Goal: Contribute content: Add original content to the website for others to see

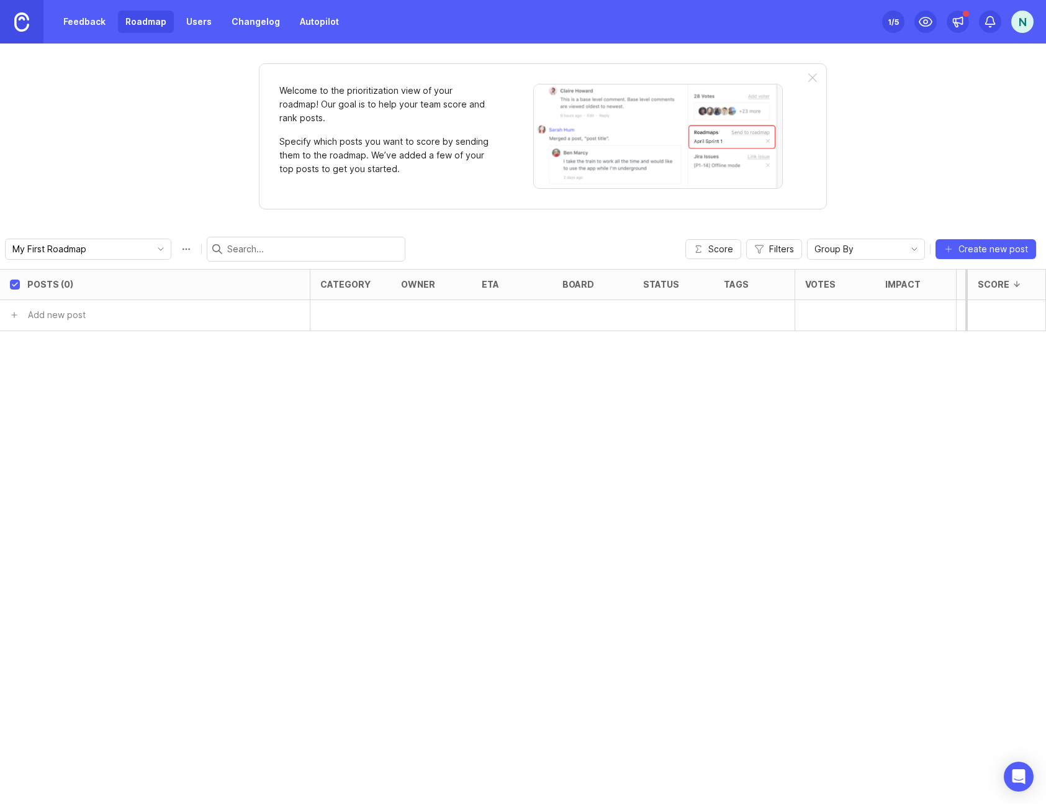
click at [242, 25] on link "Changelog" at bounding box center [255, 22] width 63 height 22
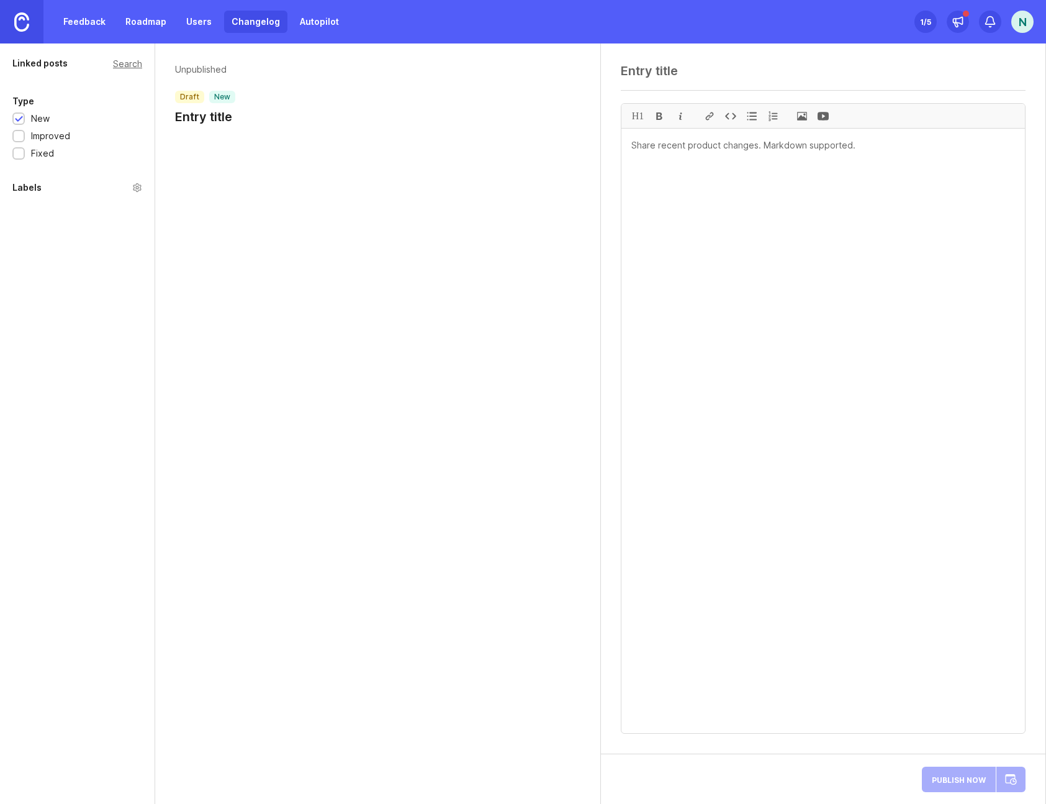
click at [230, 116] on h1 "Entry title" at bounding box center [205, 116] width 60 height 17
click at [704, 73] on textarea at bounding box center [824, 70] width 406 height 15
type textarea "New Way to Schedule Cards"
click at [838, 184] on textarea at bounding box center [824, 431] width 404 height 604
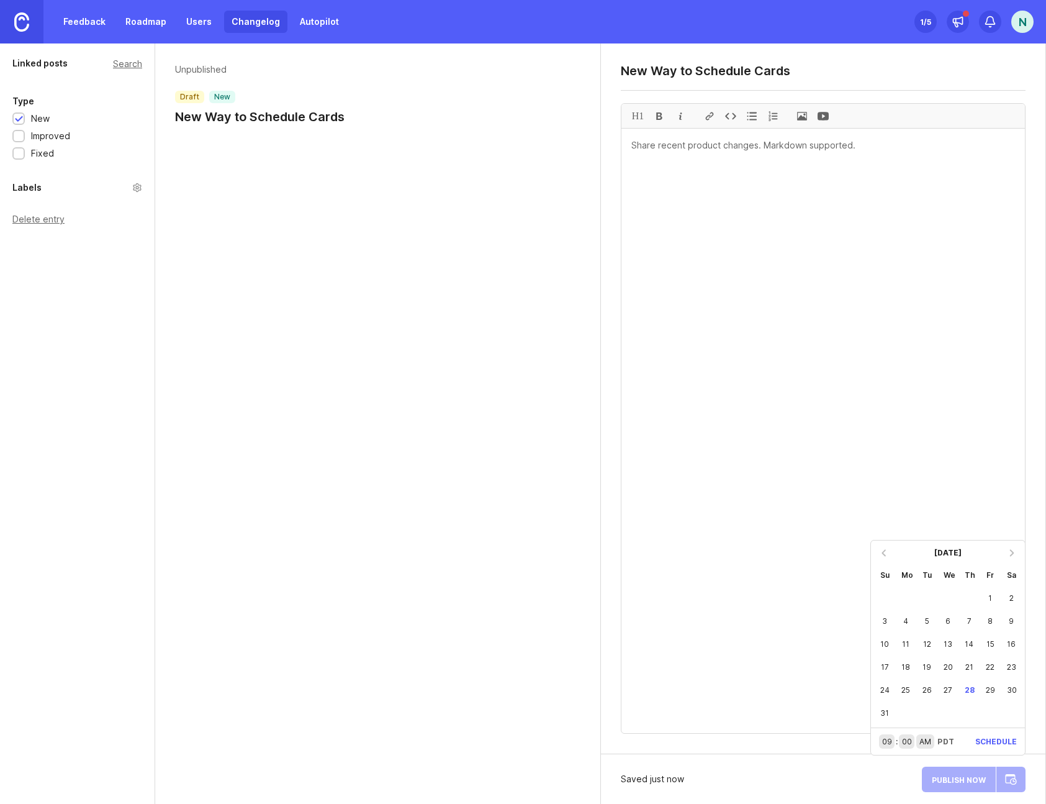
click at [814, 680] on textarea at bounding box center [824, 431] width 404 height 604
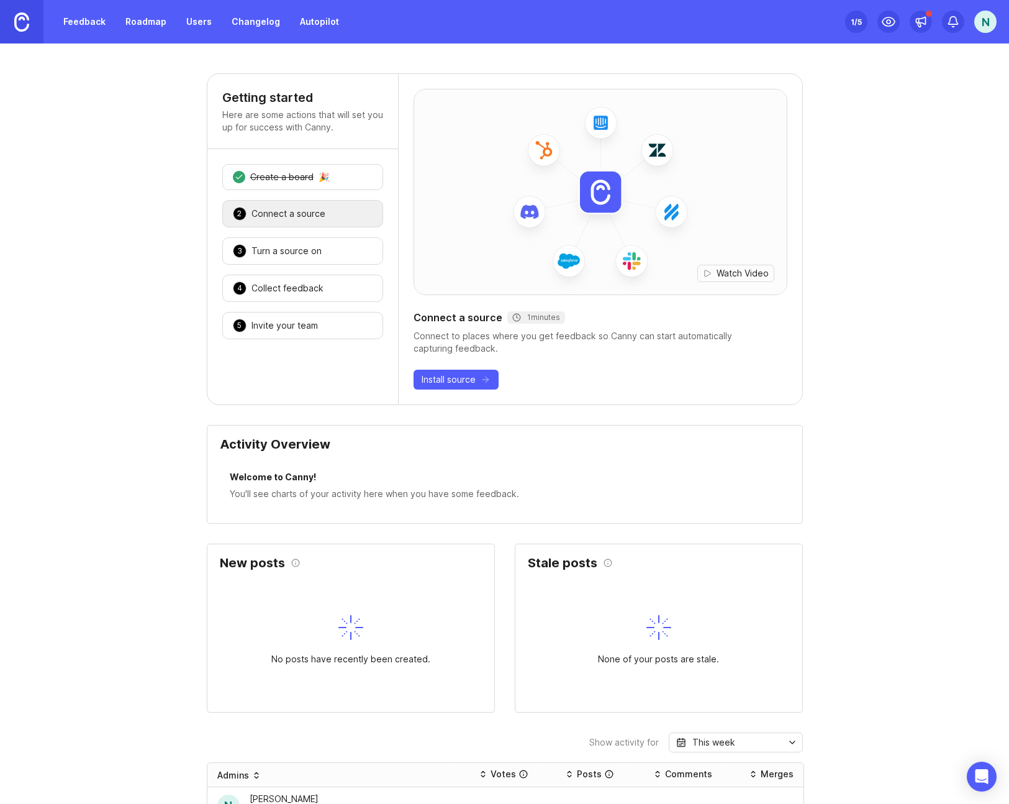
click at [235, 24] on link "Changelog" at bounding box center [255, 22] width 63 height 22
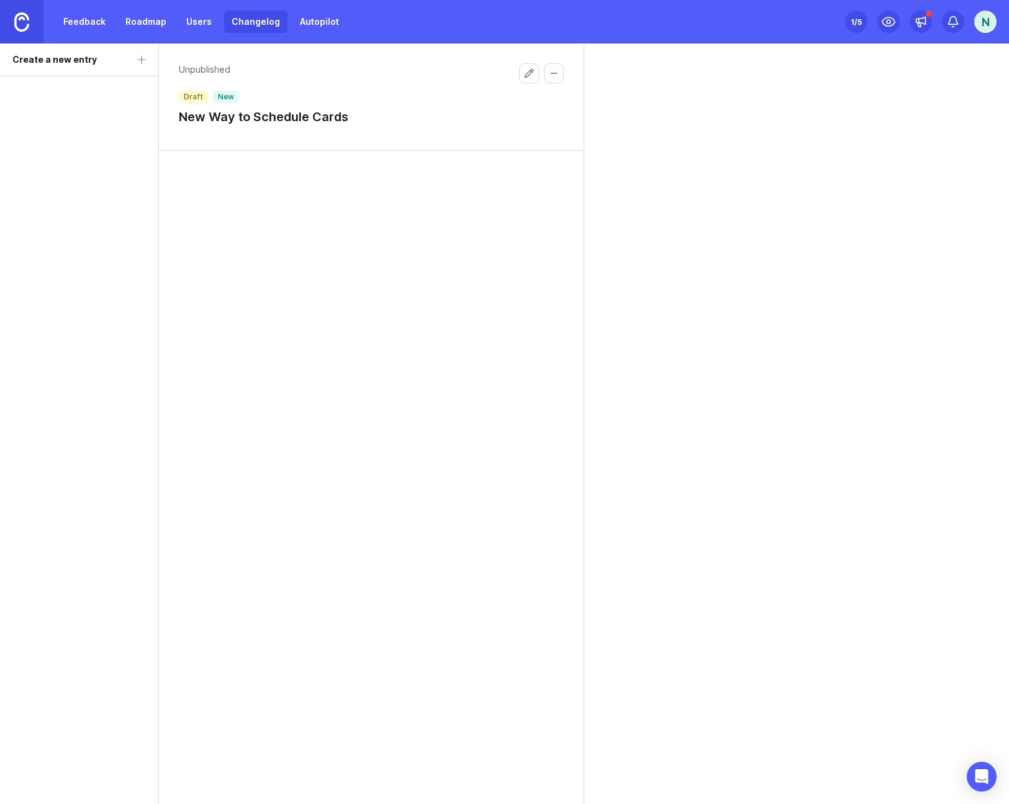
click at [292, 118] on h1 "New Way to Schedule Cards" at bounding box center [264, 116] width 170 height 17
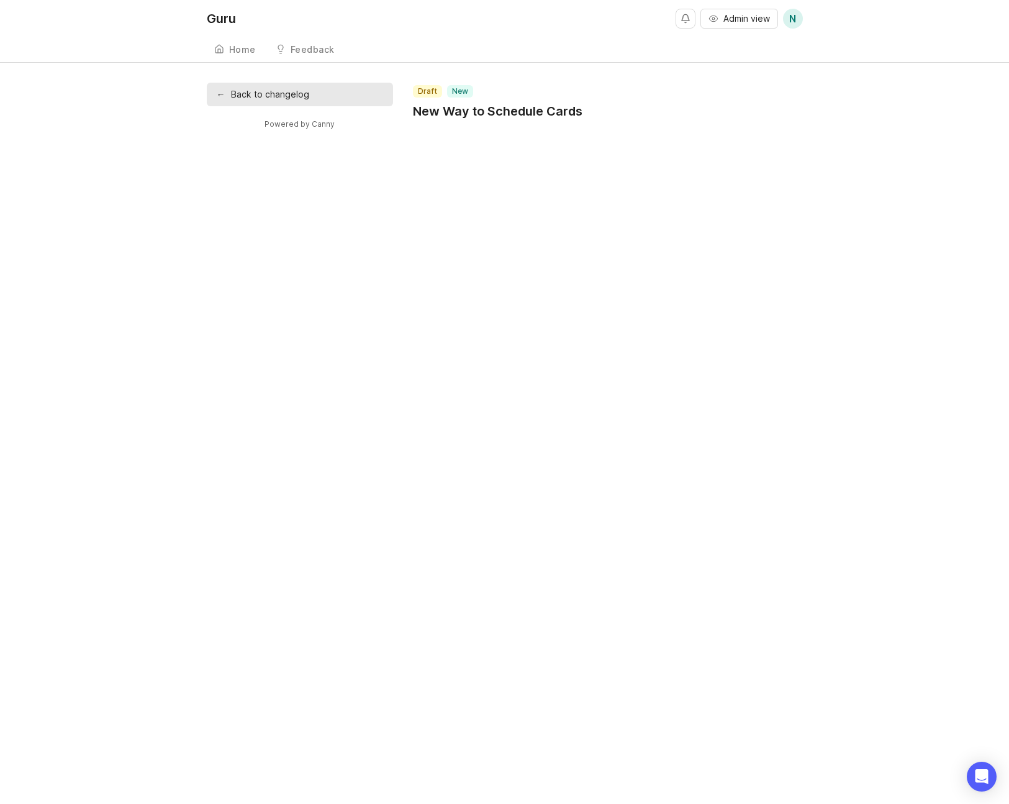
click at [255, 102] on link "← Back to changelog" at bounding box center [300, 95] width 186 height 24
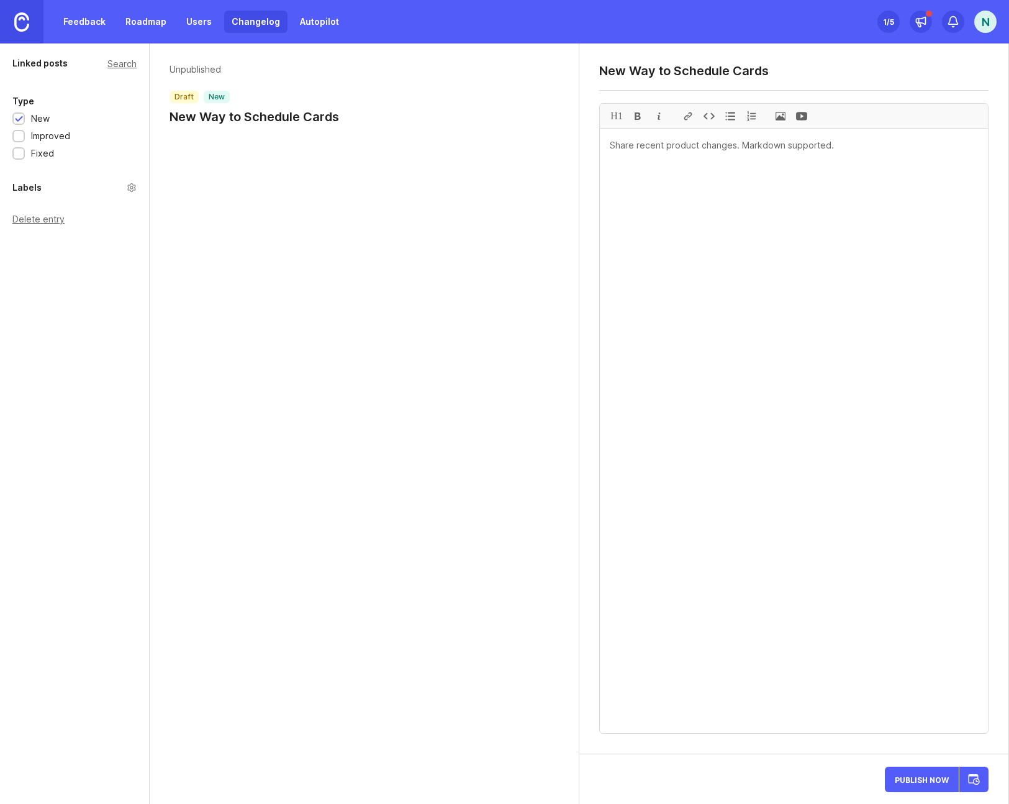
click at [713, 205] on textarea at bounding box center [794, 431] width 388 height 604
paste textarea "We’ve added automatic notifications for two sync failure scenarios that are eas…"
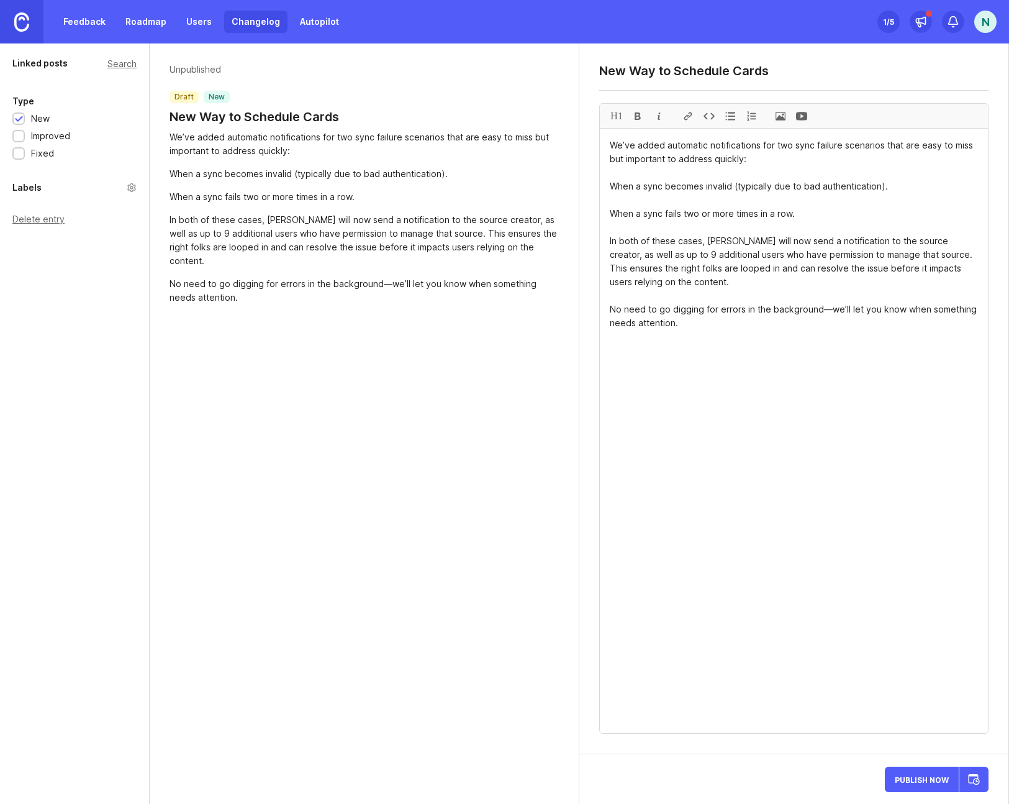
click at [801, 115] on div at bounding box center [801, 116] width 21 height 24
click at [733, 204] on textarea "We’ve added automatic notifications for two sync failure scenarios that are eas…" at bounding box center [794, 431] width 388 height 604
drag, startPoint x: 796, startPoint y: 215, endPoint x: 607, endPoint y: 185, distance: 191.8
click at [607, 185] on textarea "We’ve added automatic notifications for two sync failure scenarios that are eas…" at bounding box center [794, 431] width 388 height 604
click at [728, 118] on div at bounding box center [730, 116] width 21 height 24
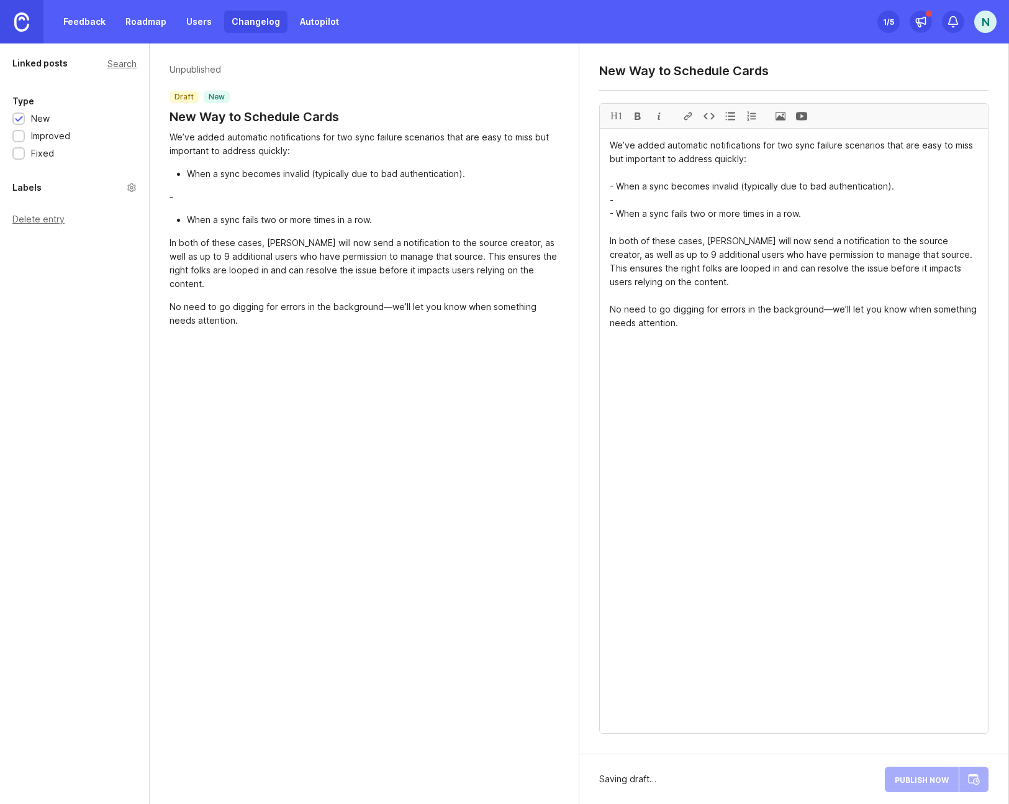
click at [673, 196] on textarea "We’ve added automatic notifications for two sync failure scenarios that are eas…" at bounding box center [794, 431] width 388 height 604
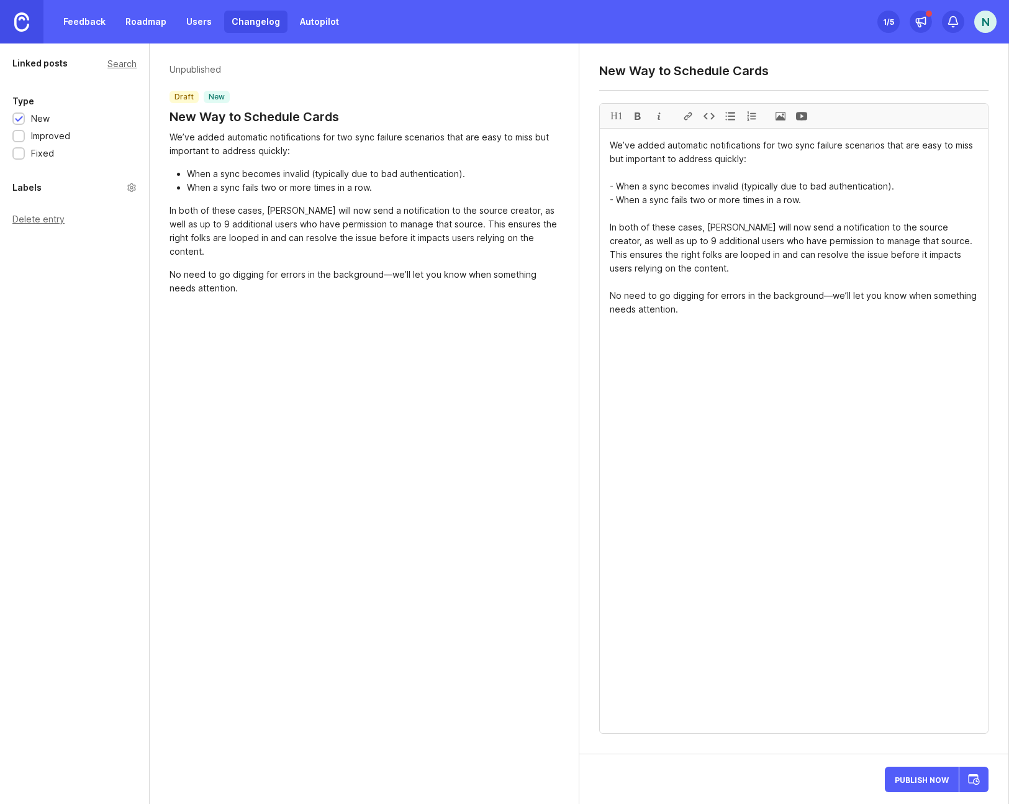
drag, startPoint x: 691, startPoint y: 309, endPoint x: 598, endPoint y: 296, distance: 94.1
click at [598, 296] on div "New Way to Schedule Cards H1 We’ve added automatic notifications for two sync f…" at bounding box center [793, 398] width 429 height 710
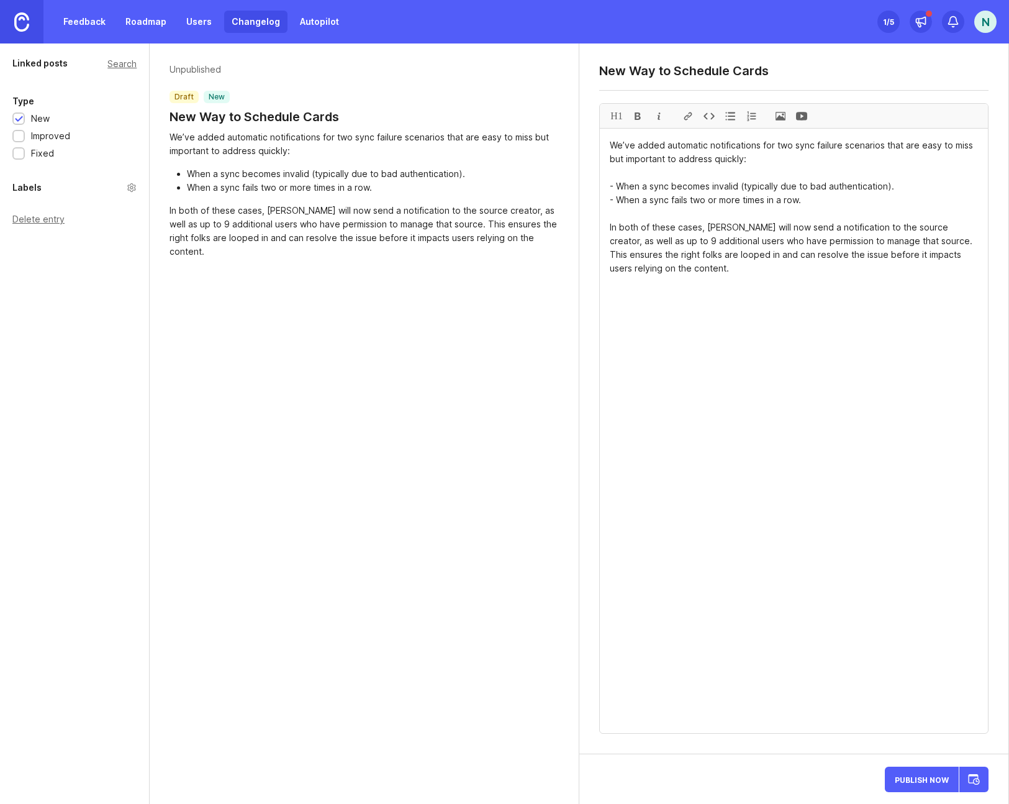
type textarea "We’ve added automatic notifications for two sync failure scenarios that are eas…"
click at [682, 75] on textarea "New Way to Schedule Cards" at bounding box center [793, 70] width 389 height 15
type textarea "Sync Failure Notifications"
drag, startPoint x: 388, startPoint y: 350, endPoint x: 380, endPoint y: 341, distance: 12.3
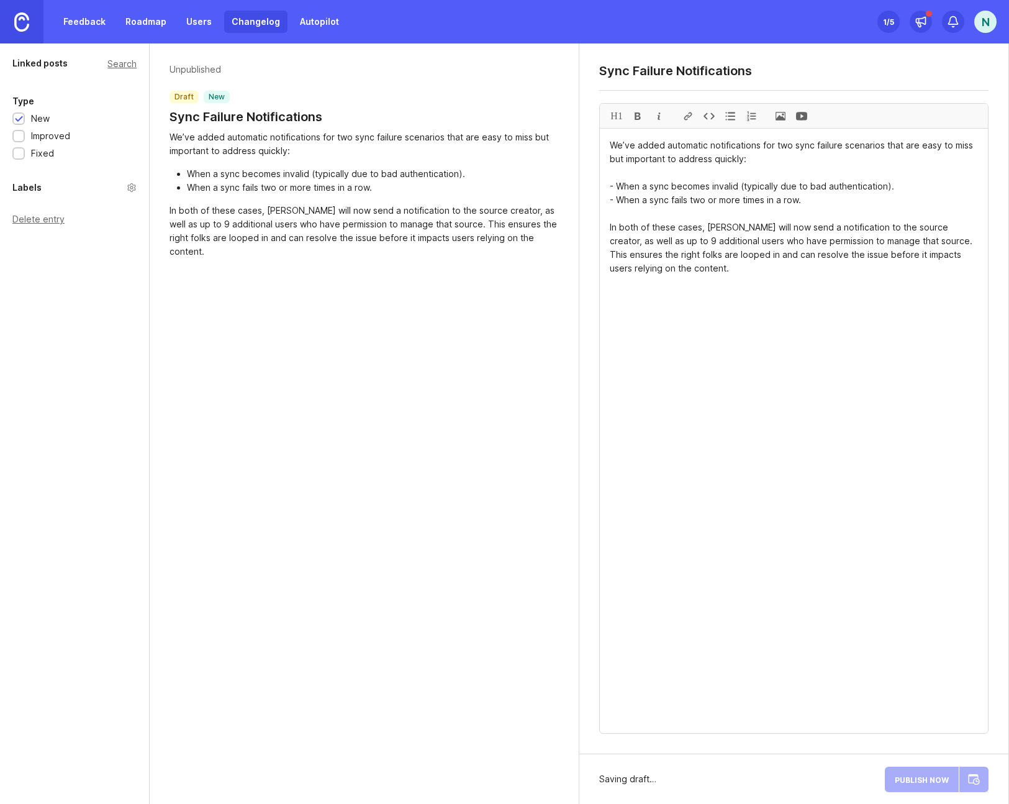
click at [388, 350] on div "Unpublished draft new Sync Failure Notifications We’ve added automatic notifica…" at bounding box center [365, 423] width 430 height 760
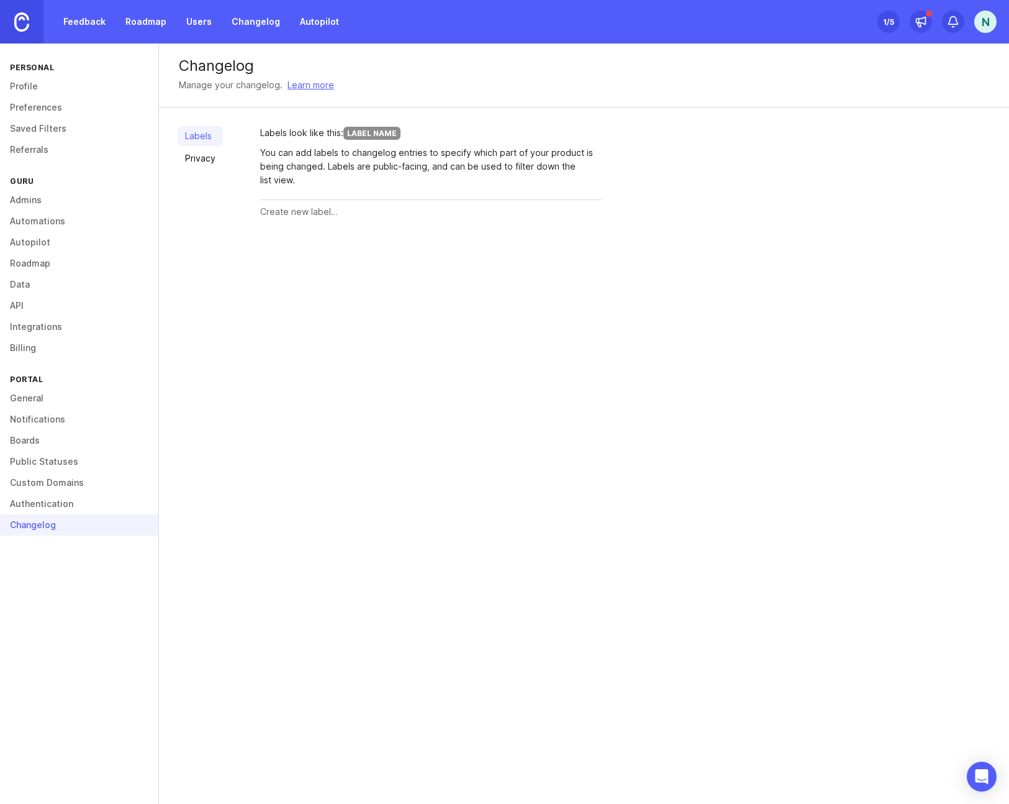
click at [313, 207] on input "text" at bounding box center [431, 212] width 342 height 14
type input "Small Change"
click at [567, 215] on span "Create" at bounding box center [577, 211] width 31 height 9
click at [308, 262] on input "text" at bounding box center [406, 255] width 293 height 14
type input "Big Change"
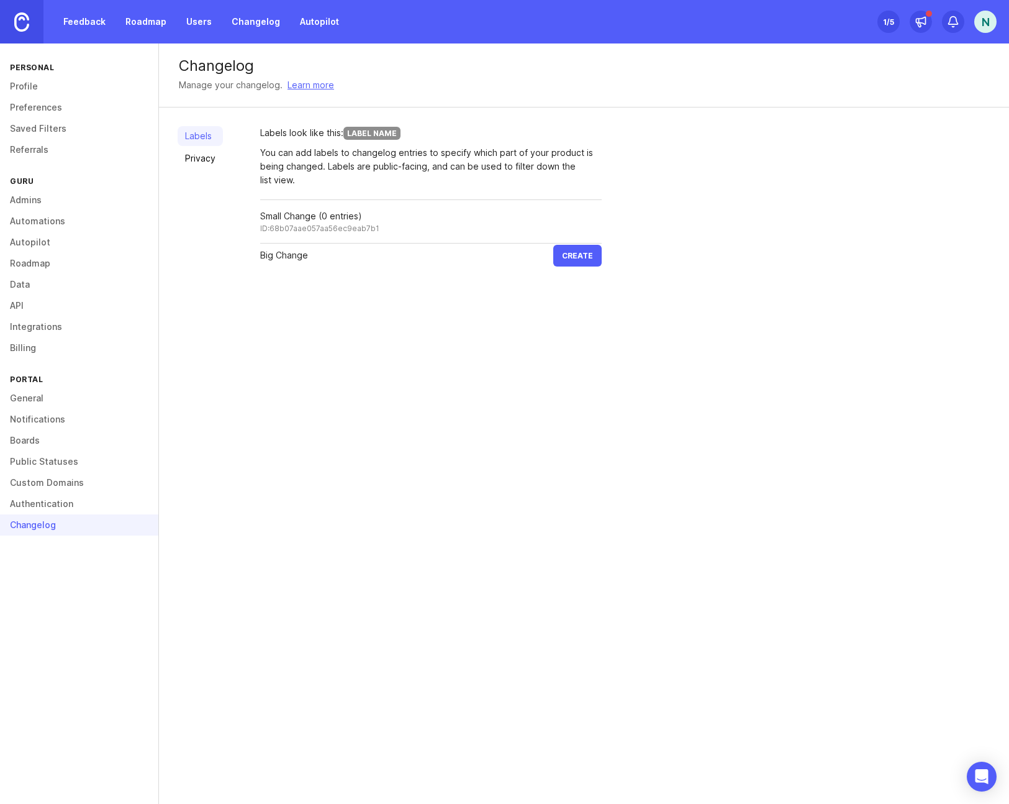
click at [566, 252] on span "Create" at bounding box center [577, 255] width 31 height 9
click at [334, 300] on input "text" at bounding box center [406, 299] width 293 height 14
type input "Bug Fix"
click at [569, 302] on span "Create" at bounding box center [577, 298] width 31 height 9
click at [0, 0] on div "Delete" at bounding box center [0, 0] width 0 height 0
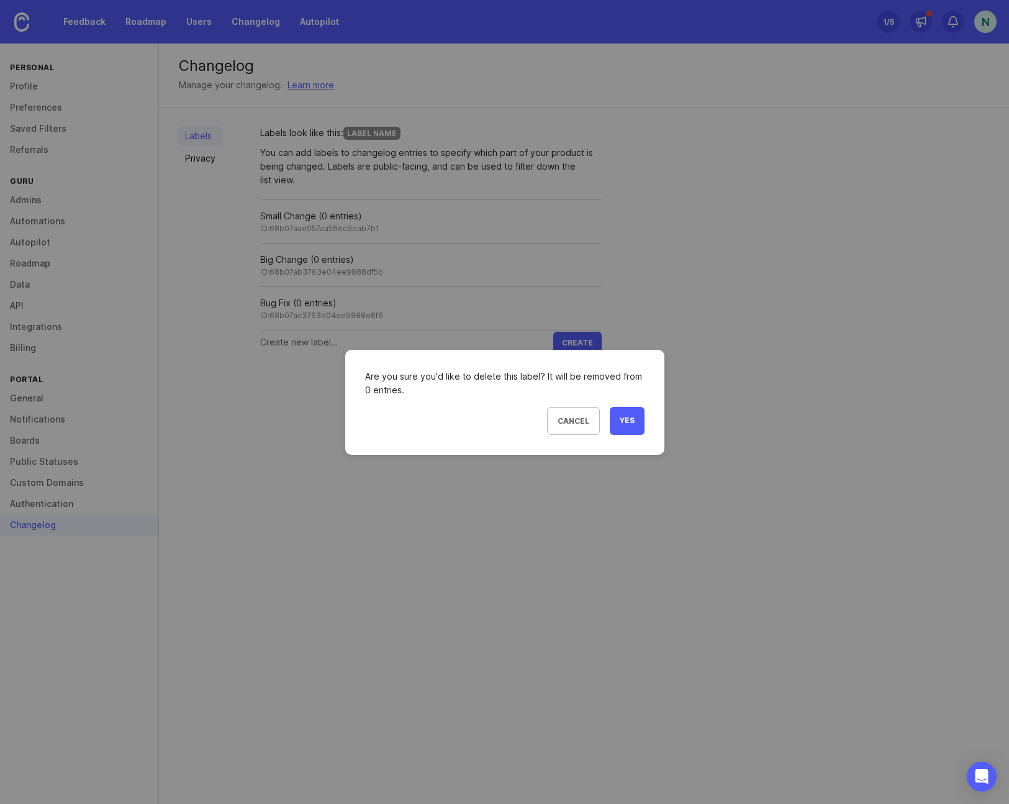
click at [632, 421] on span "Yes" at bounding box center [627, 420] width 15 height 11
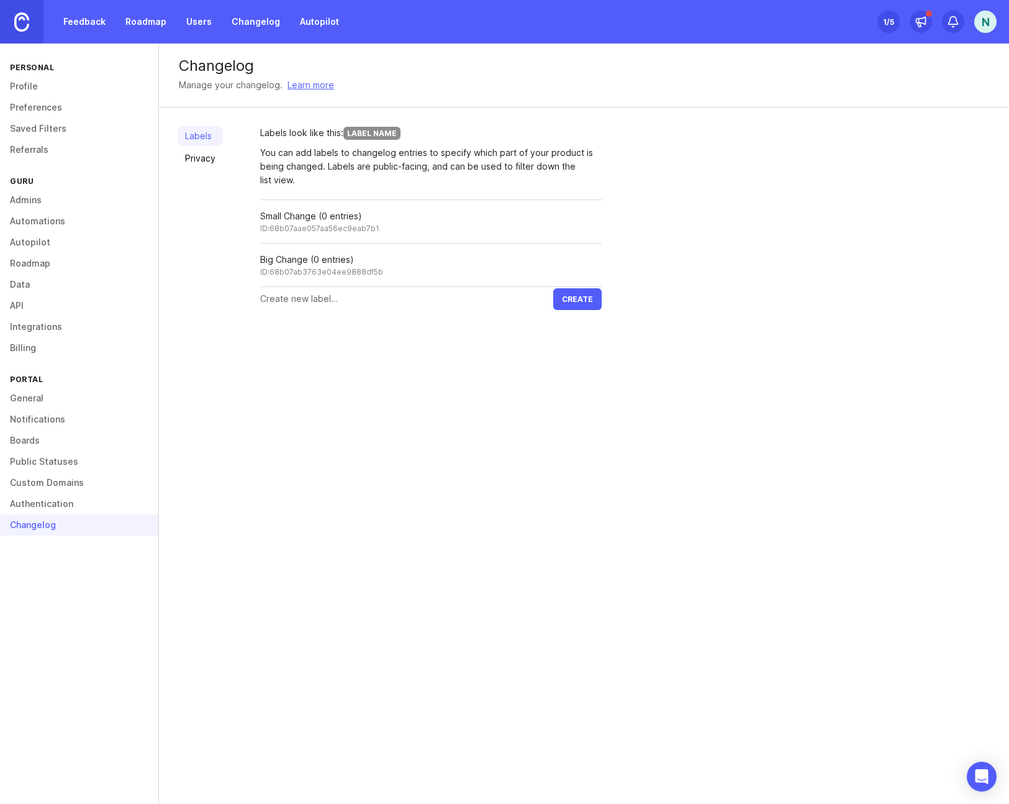
click at [240, 19] on link "Changelog" at bounding box center [255, 22] width 63 height 22
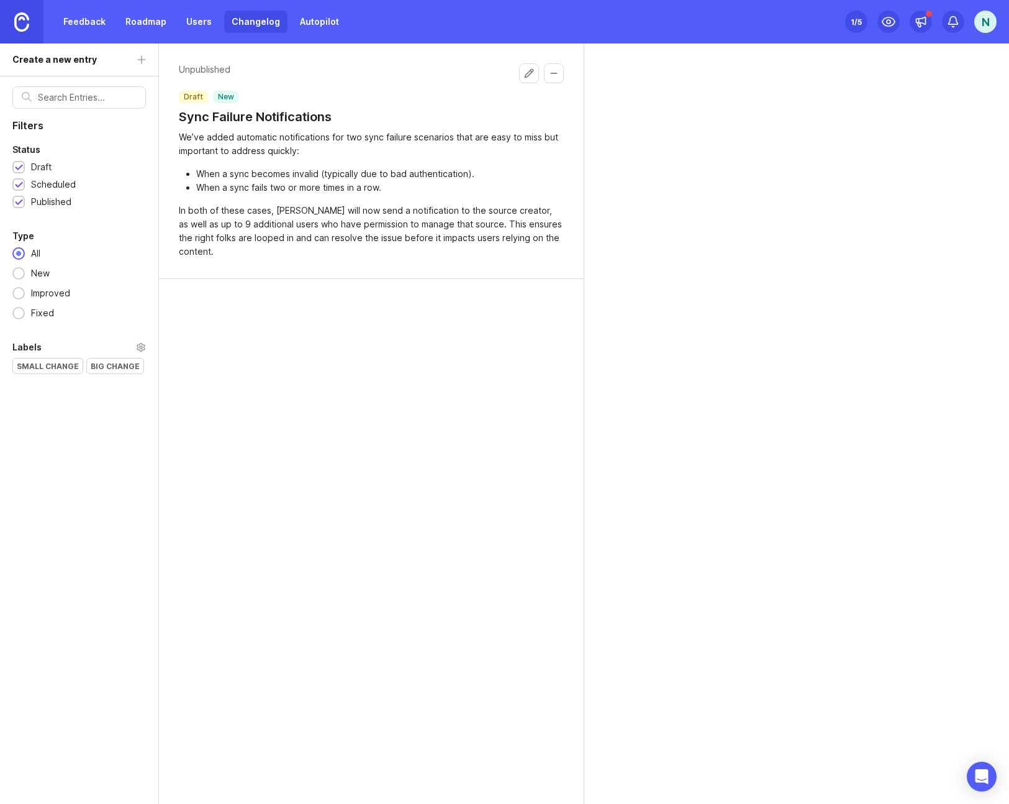
click at [527, 75] on button "Edit changelog entry" at bounding box center [529, 73] width 20 height 20
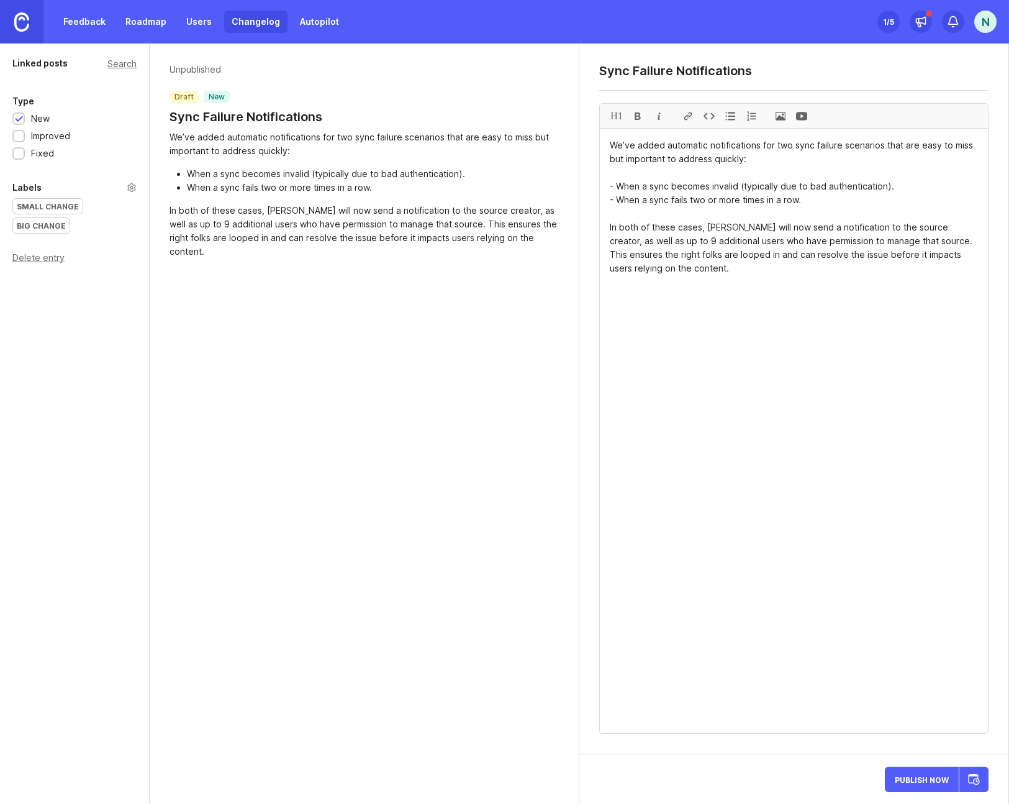
click at [915, 775] on span "Publish Now" at bounding box center [922, 779] width 54 height 8
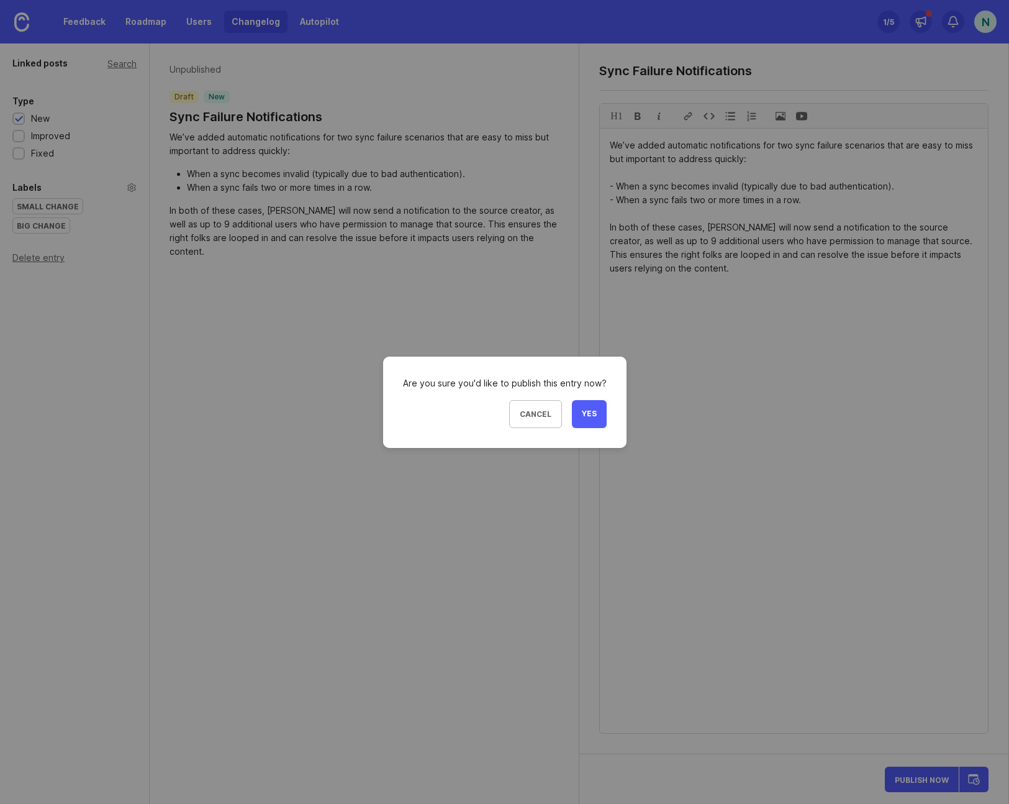
click at [587, 412] on span "Yes" at bounding box center [589, 414] width 15 height 11
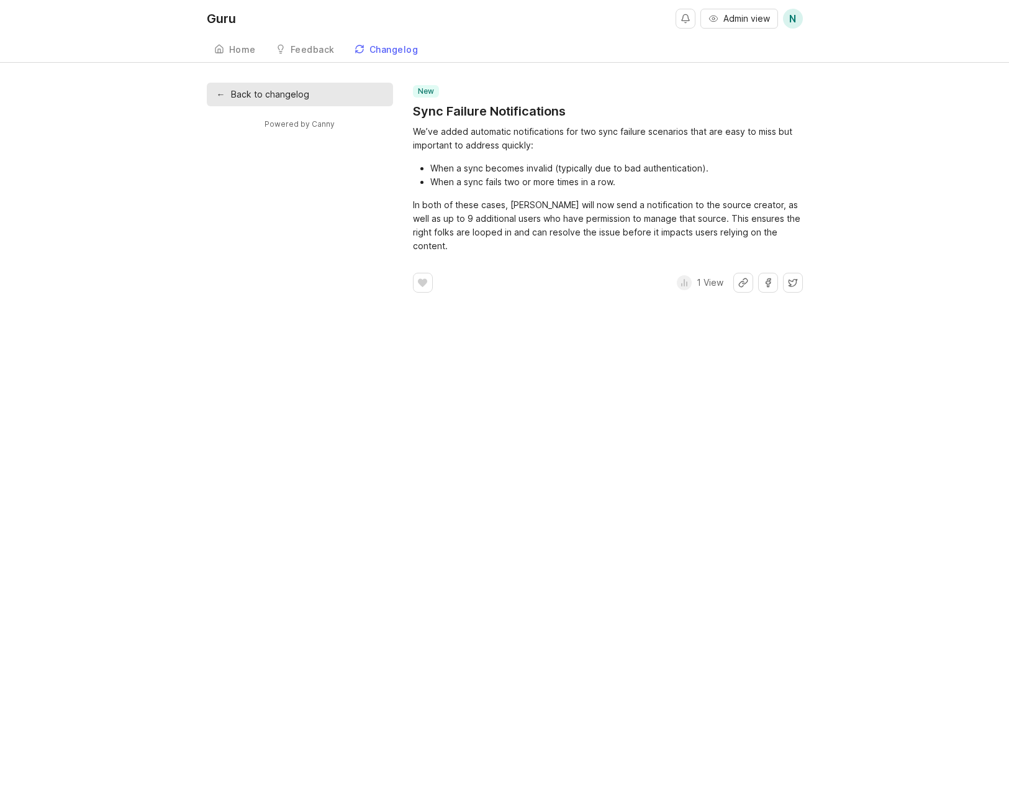
click at [737, 22] on span "Admin view" at bounding box center [746, 18] width 47 height 12
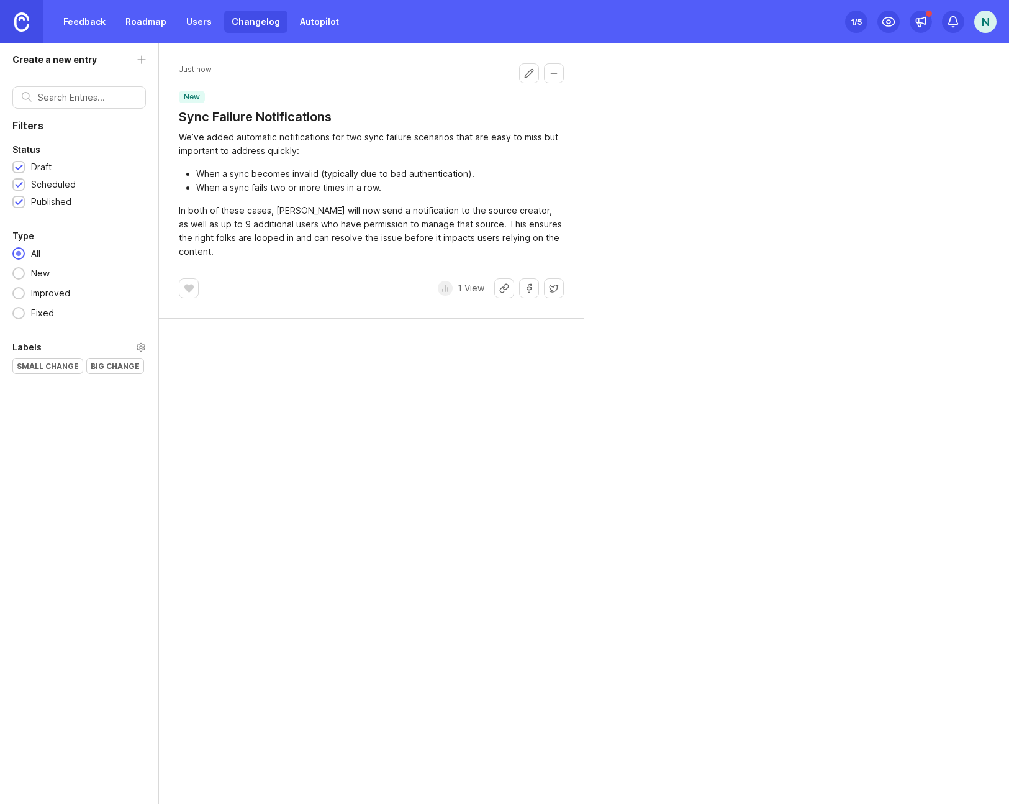
click at [43, 364] on div "Small Change" at bounding box center [48, 365] width 70 height 15
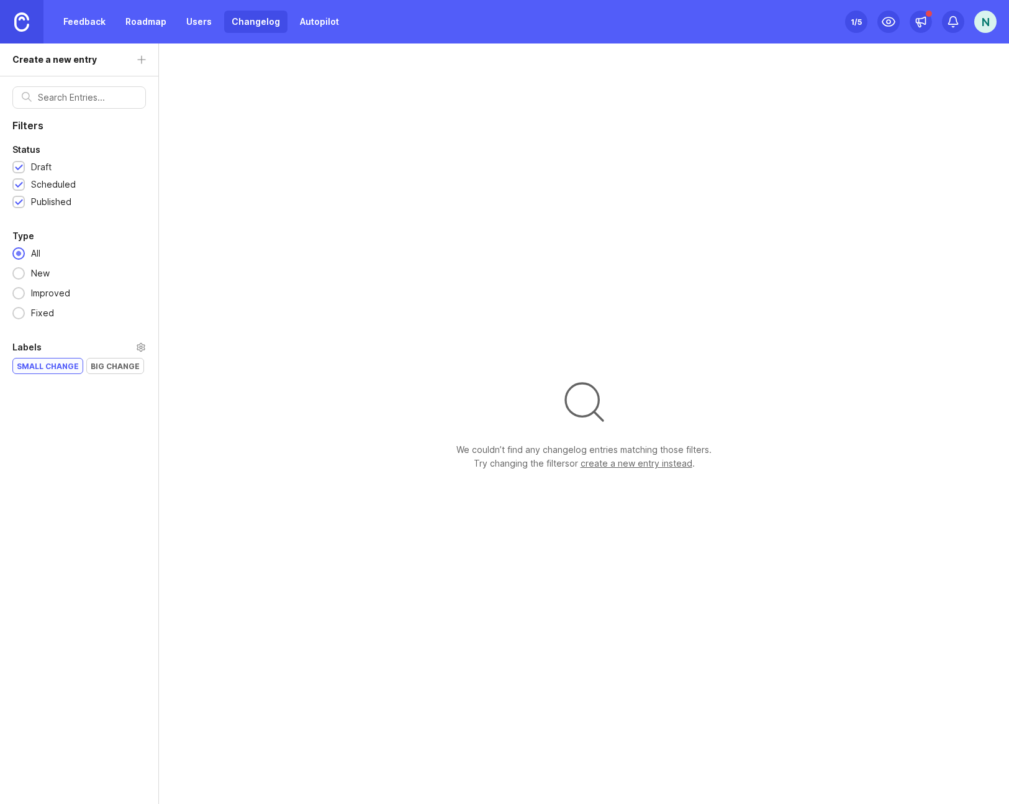
click at [70, 366] on div "Small Change" at bounding box center [48, 365] width 70 height 15
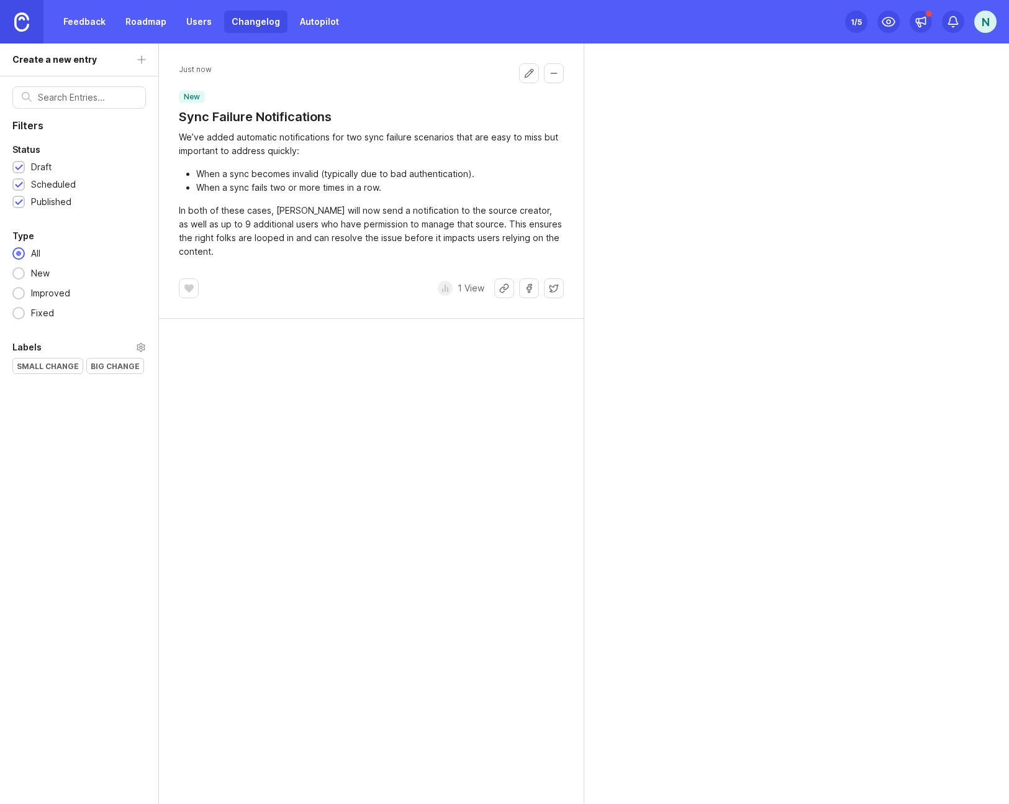
click at [528, 74] on button "Edit changelog entry" at bounding box center [529, 73] width 20 height 20
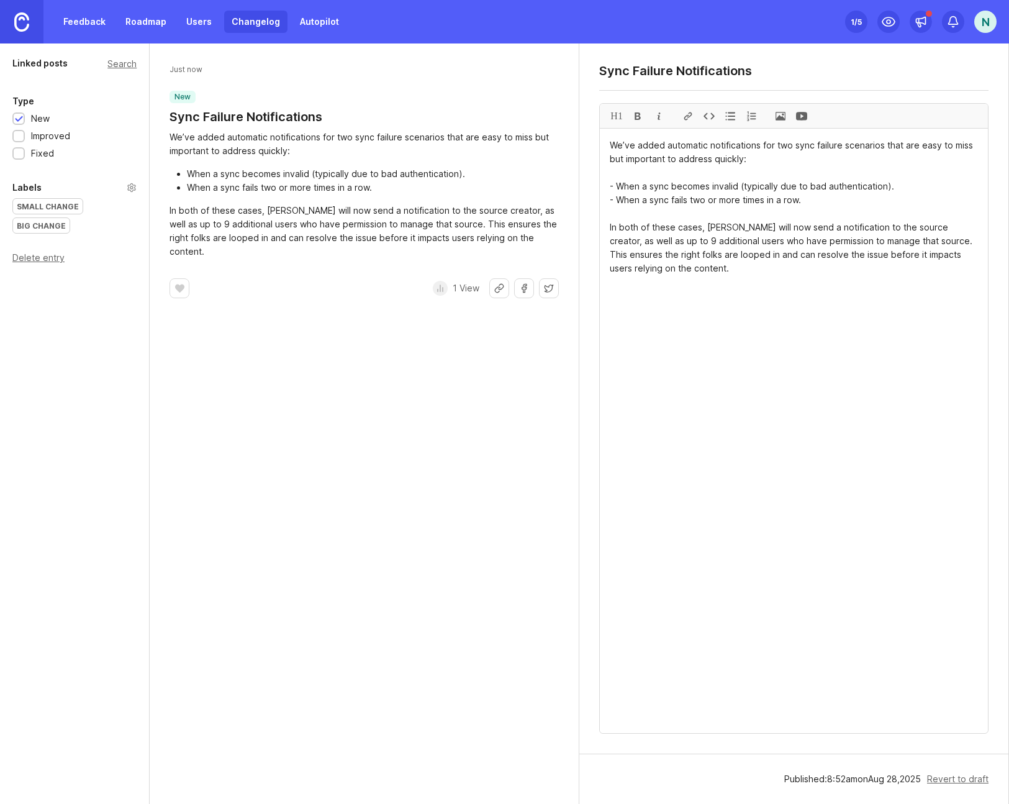
click at [45, 208] on div "Small Change" at bounding box center [48, 206] width 70 height 15
click at [260, 24] on link "Changelog" at bounding box center [255, 22] width 63 height 22
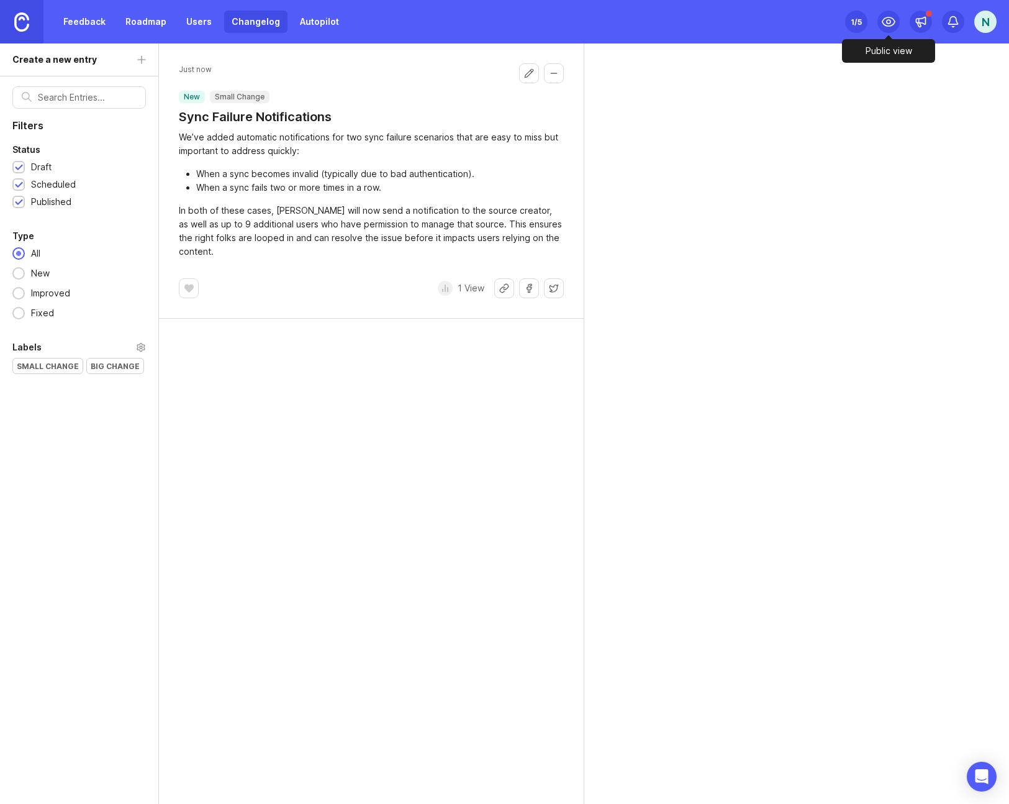
click at [884, 26] on icon at bounding box center [888, 21] width 15 height 15
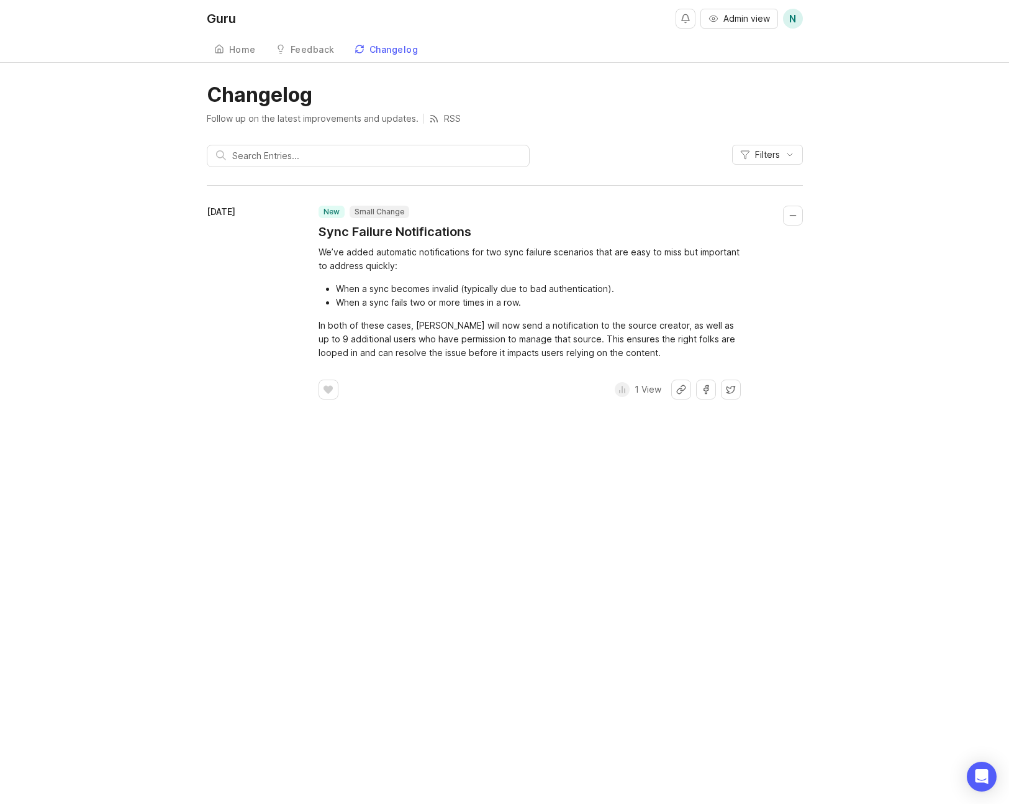
click at [787, 215] on button "Collapse changelog entry" at bounding box center [793, 216] width 20 height 20
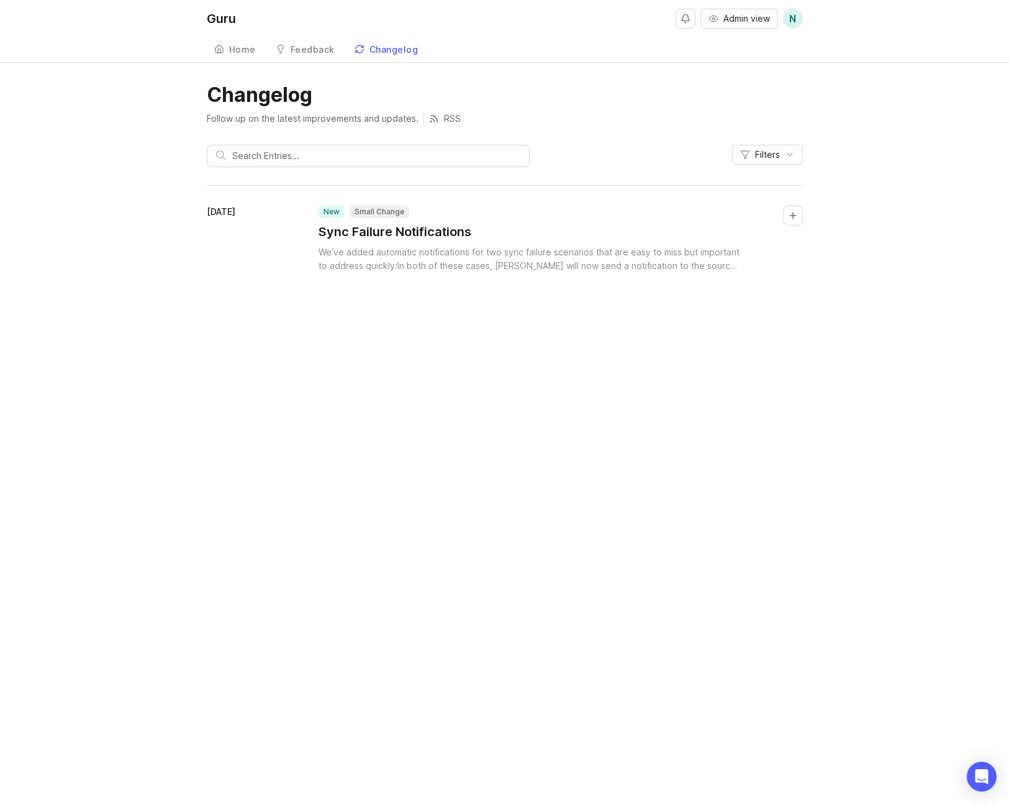
click at [789, 215] on button "Collapse changelog entry" at bounding box center [793, 216] width 20 height 20
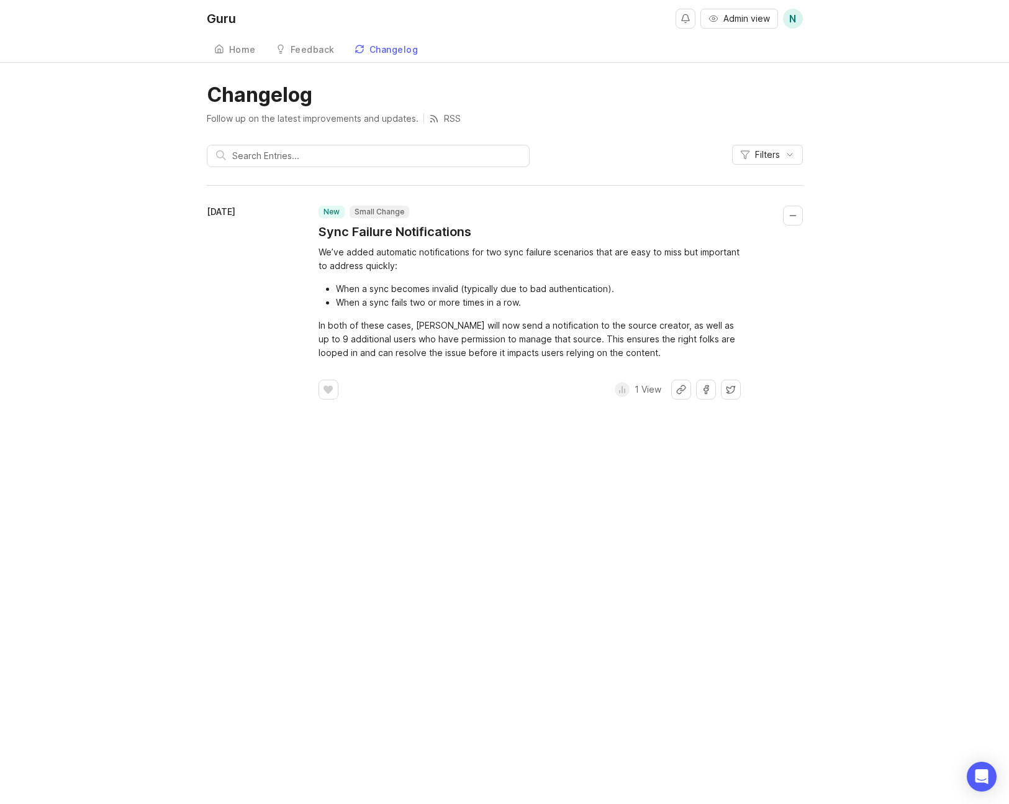
click at [447, 120] on p "RSS" at bounding box center [452, 118] width 17 height 12
click at [302, 48] on div "Feedback" at bounding box center [313, 49] width 44 height 9
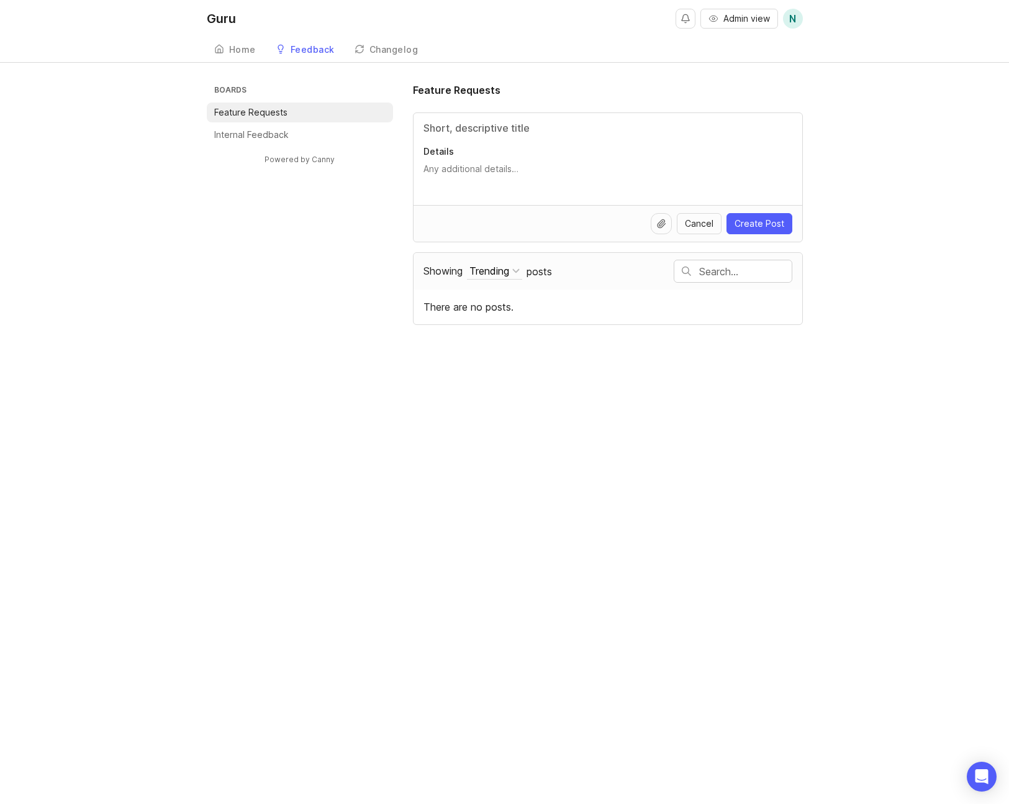
click at [232, 48] on div "Home" at bounding box center [242, 49] width 27 height 9
click at [292, 132] on li "Internal Feedback" at bounding box center [300, 135] width 186 height 20
click at [379, 53] on div "Changelog" at bounding box center [393, 49] width 49 height 9
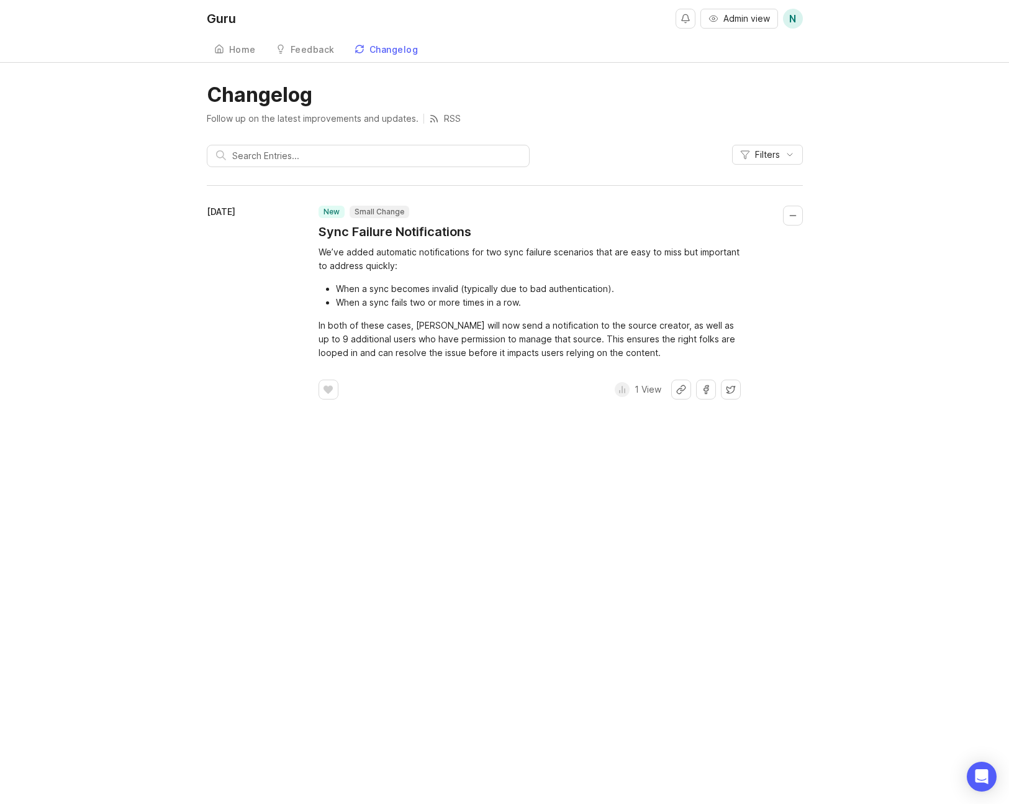
click at [310, 40] on link "Feedback" at bounding box center [305, 49] width 74 height 25
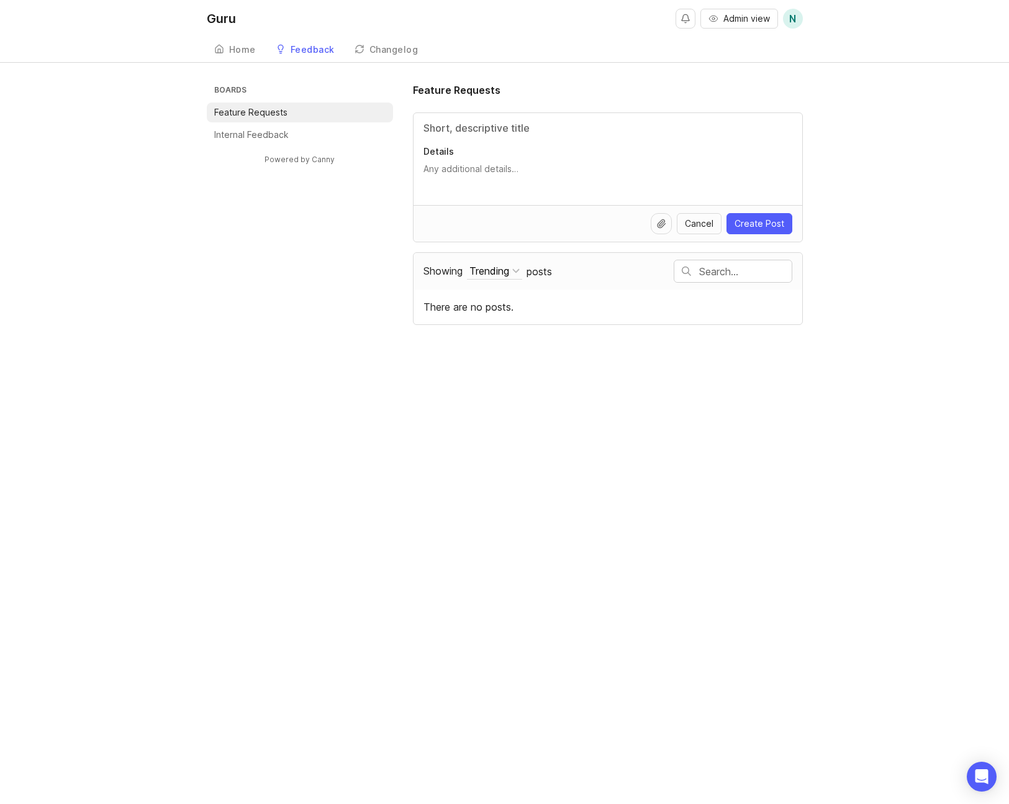
click at [250, 57] on link "Home" at bounding box center [235, 49] width 57 height 25
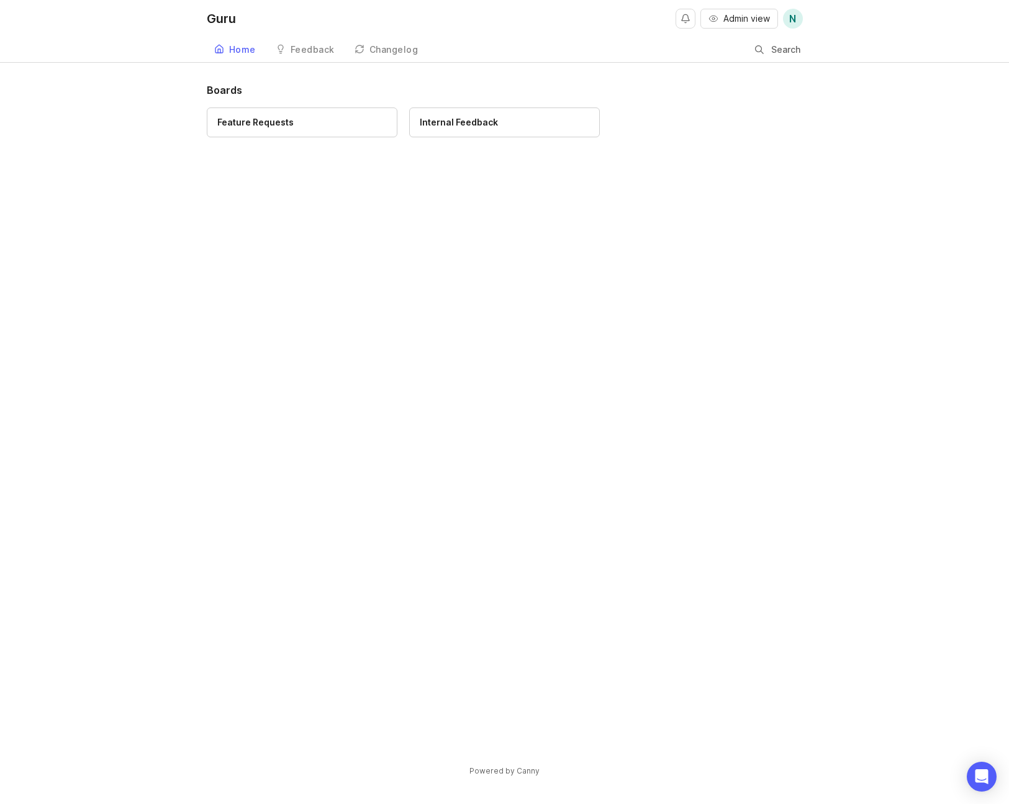
click at [712, 269] on div "Boards Feature Requests Internal Feedback" at bounding box center [505, 419] width 596 height 673
